Goal: Information Seeking & Learning: Learn about a topic

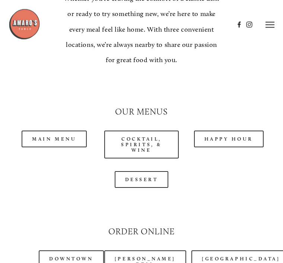
scroll to position [626, 0]
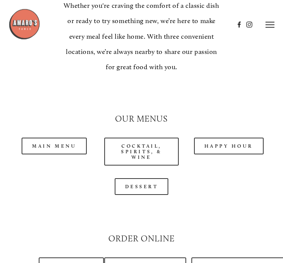
click at [229, 143] on link "Happy Hour" at bounding box center [229, 146] width 70 height 17
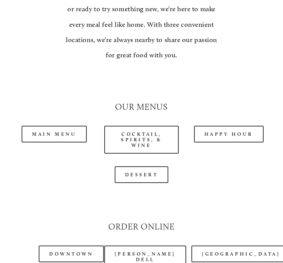
click at [63, 126] on link "Main Menu" at bounding box center [54, 134] width 65 height 17
click at [150, 174] on link "Dessert" at bounding box center [142, 174] width 54 height 17
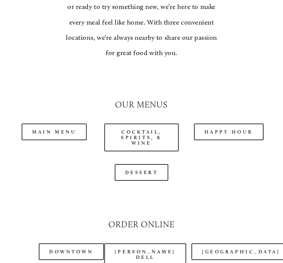
scroll to position [641, 0]
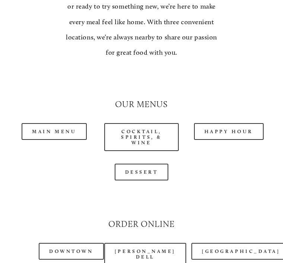
click at [55, 127] on link "Main Menu" at bounding box center [54, 131] width 65 height 17
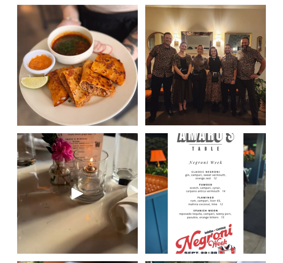
scroll to position [1045, 0]
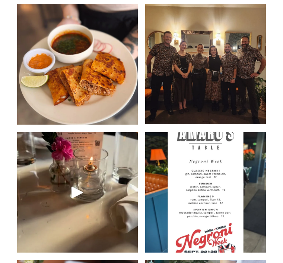
click at [225, 161] on img at bounding box center [205, 192] width 120 height 161
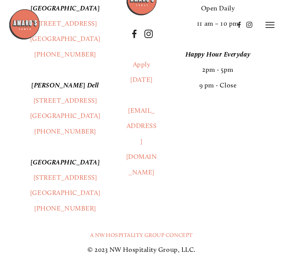
scroll to position [1739, 0]
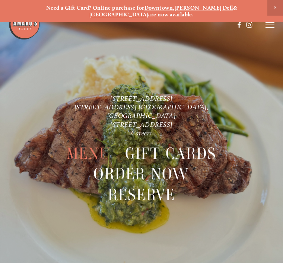
click at [78, 149] on span "Menu" at bounding box center [89, 153] width 44 height 21
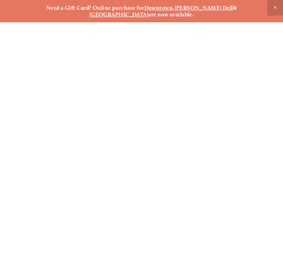
click at [83, 145] on span "Menu" at bounding box center [89, 153] width 44 height 21
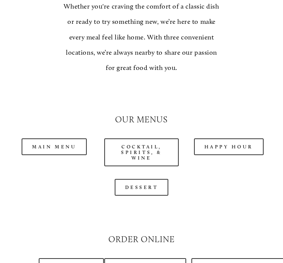
scroll to position [626, 0]
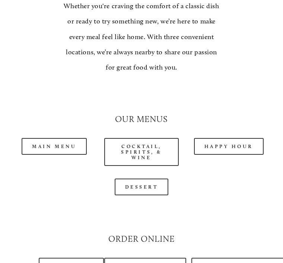
click at [66, 148] on link "Main Menu" at bounding box center [54, 146] width 65 height 17
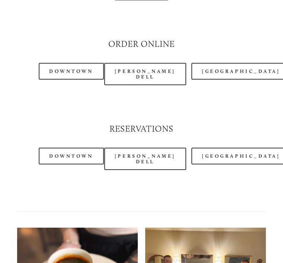
scroll to position [822, 0]
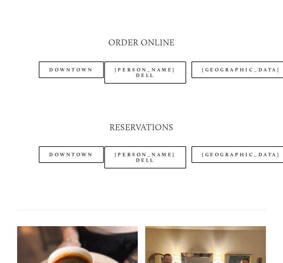
click at [141, 156] on link "[PERSON_NAME] Dell" at bounding box center [145, 157] width 82 height 22
